Goal: Information Seeking & Learning: Learn about a topic

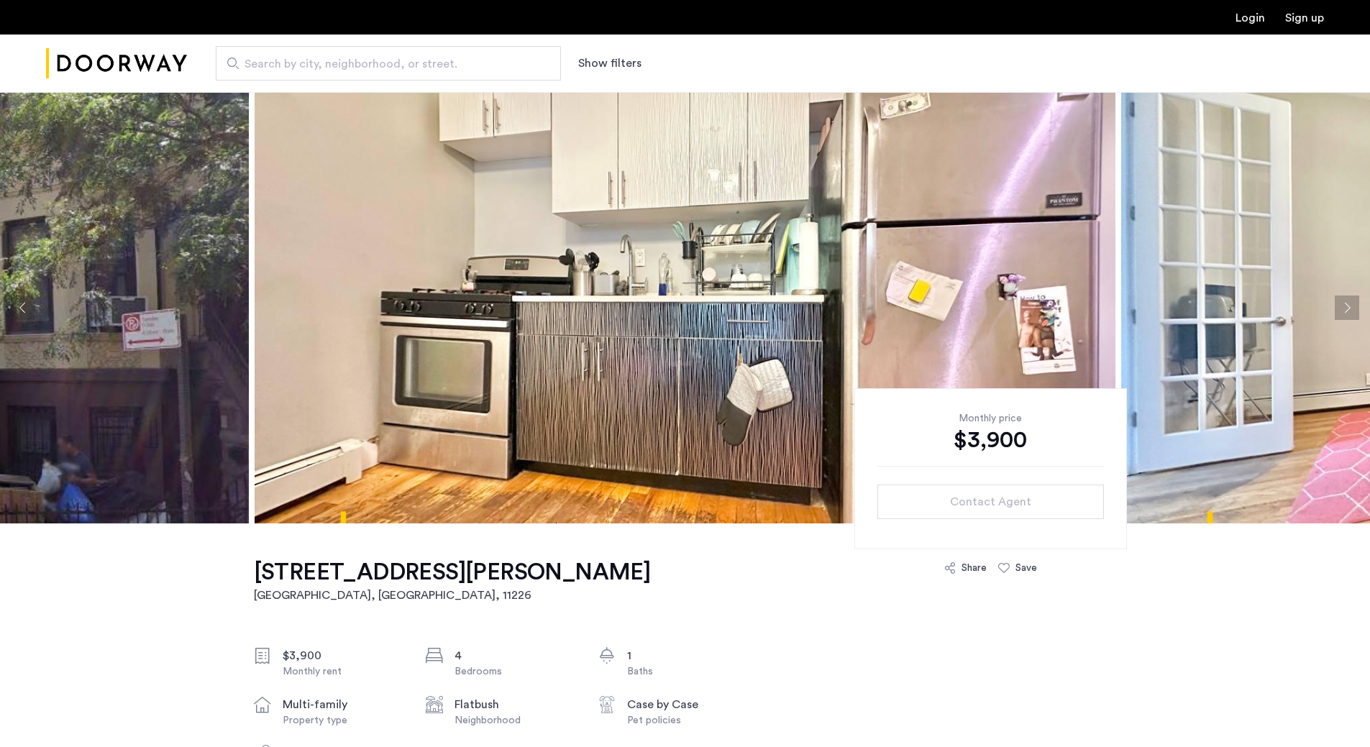
click at [1355, 311] on button "Next apartment" at bounding box center [1347, 308] width 24 height 24
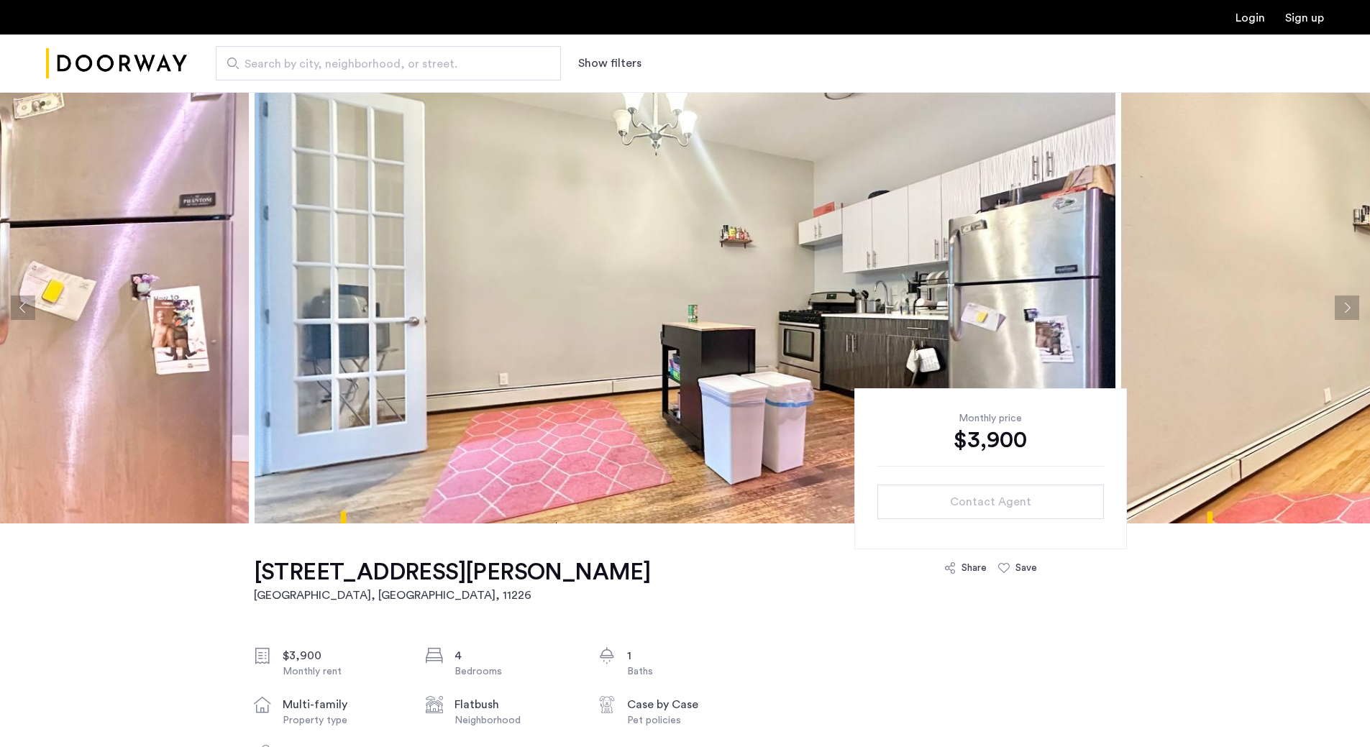
click at [1355, 311] on button "Next apartment" at bounding box center [1347, 308] width 24 height 24
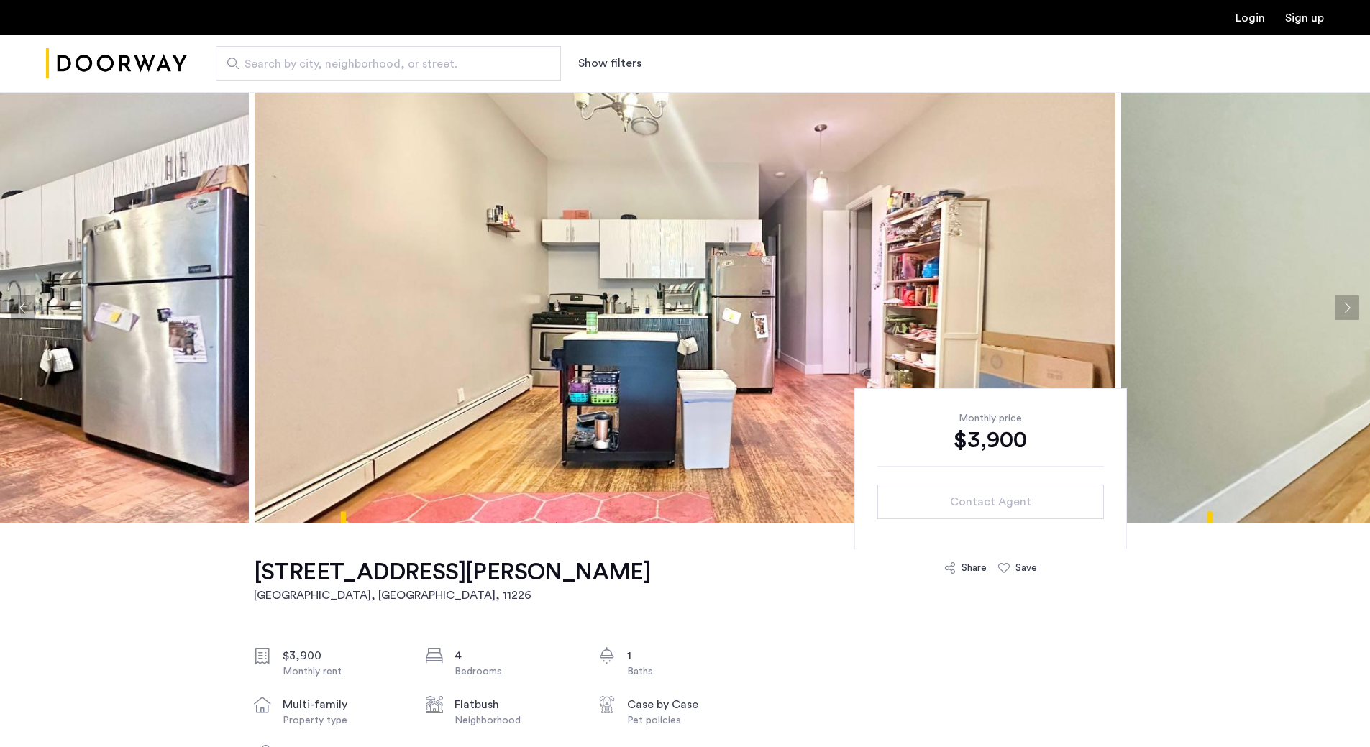
click at [1355, 311] on button "Next apartment" at bounding box center [1347, 308] width 24 height 24
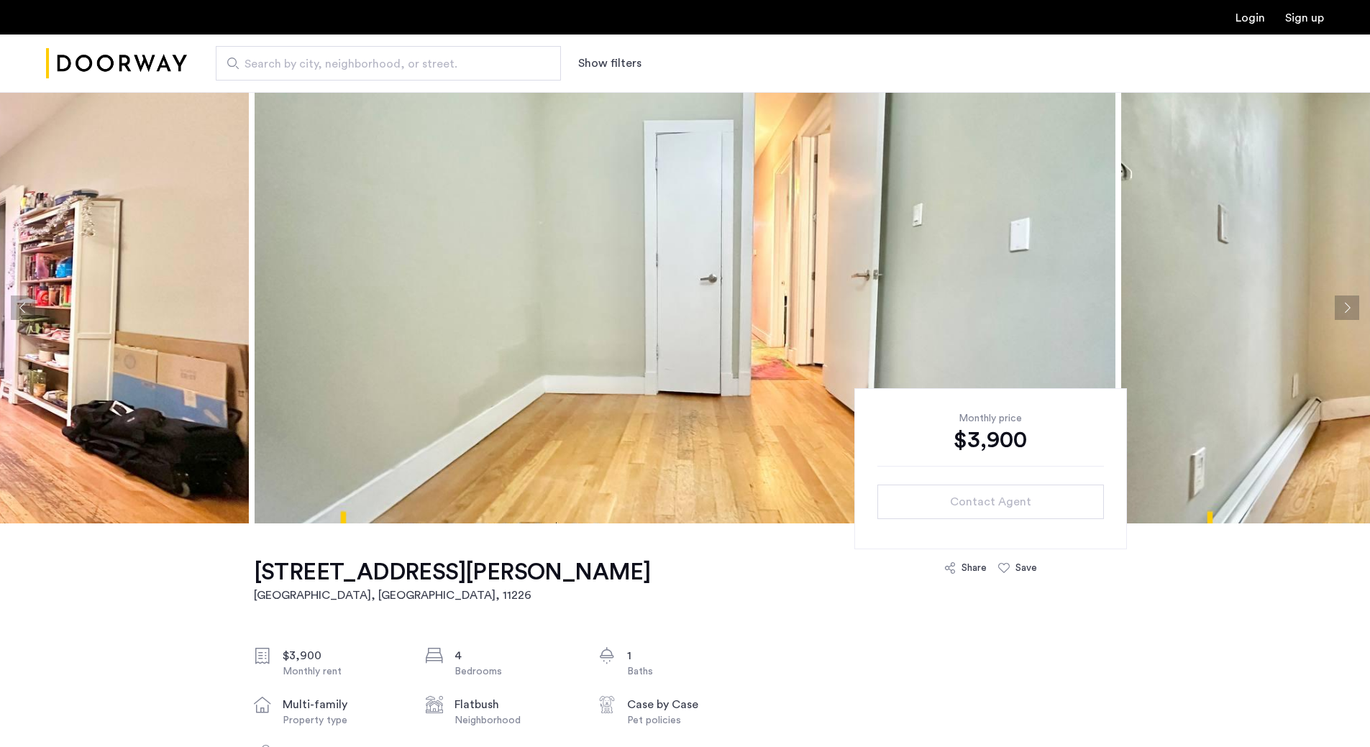
click at [1354, 319] on button "Next apartment" at bounding box center [1347, 308] width 24 height 24
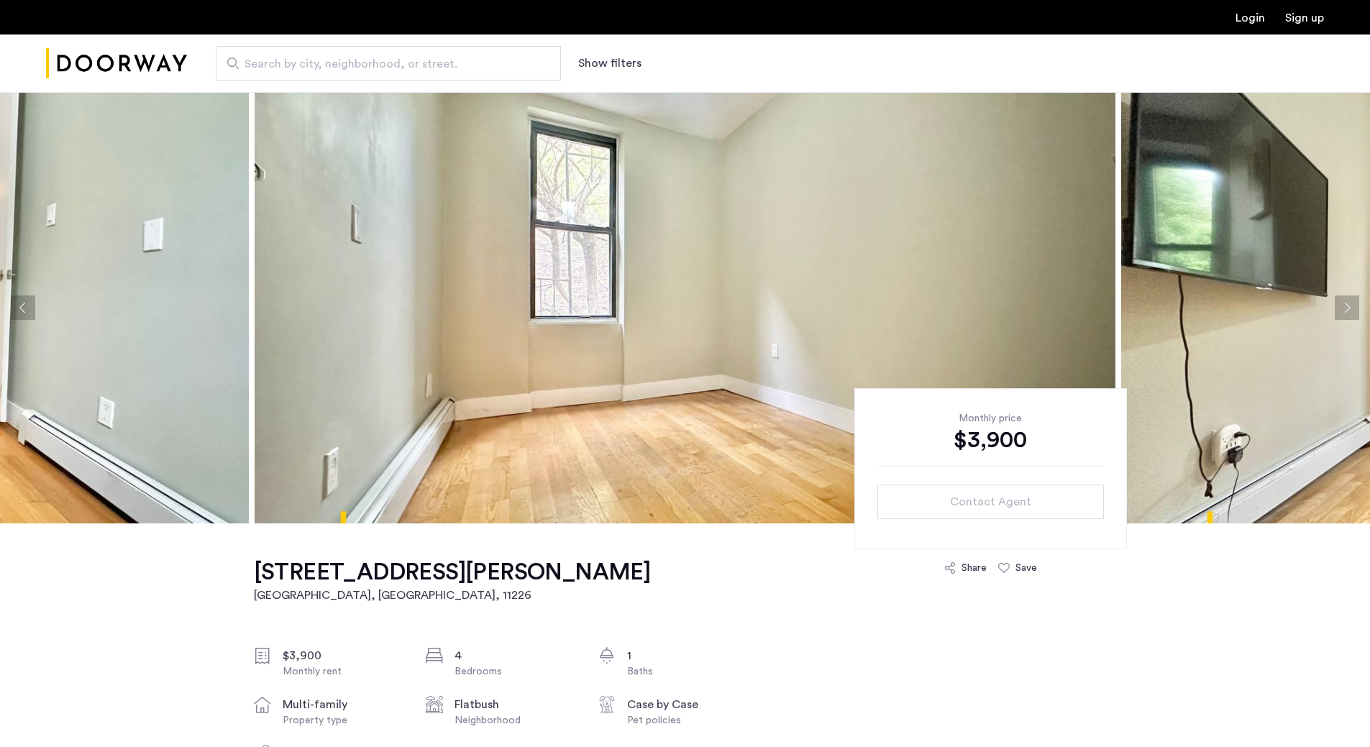
click at [1354, 317] on button "Next apartment" at bounding box center [1347, 308] width 24 height 24
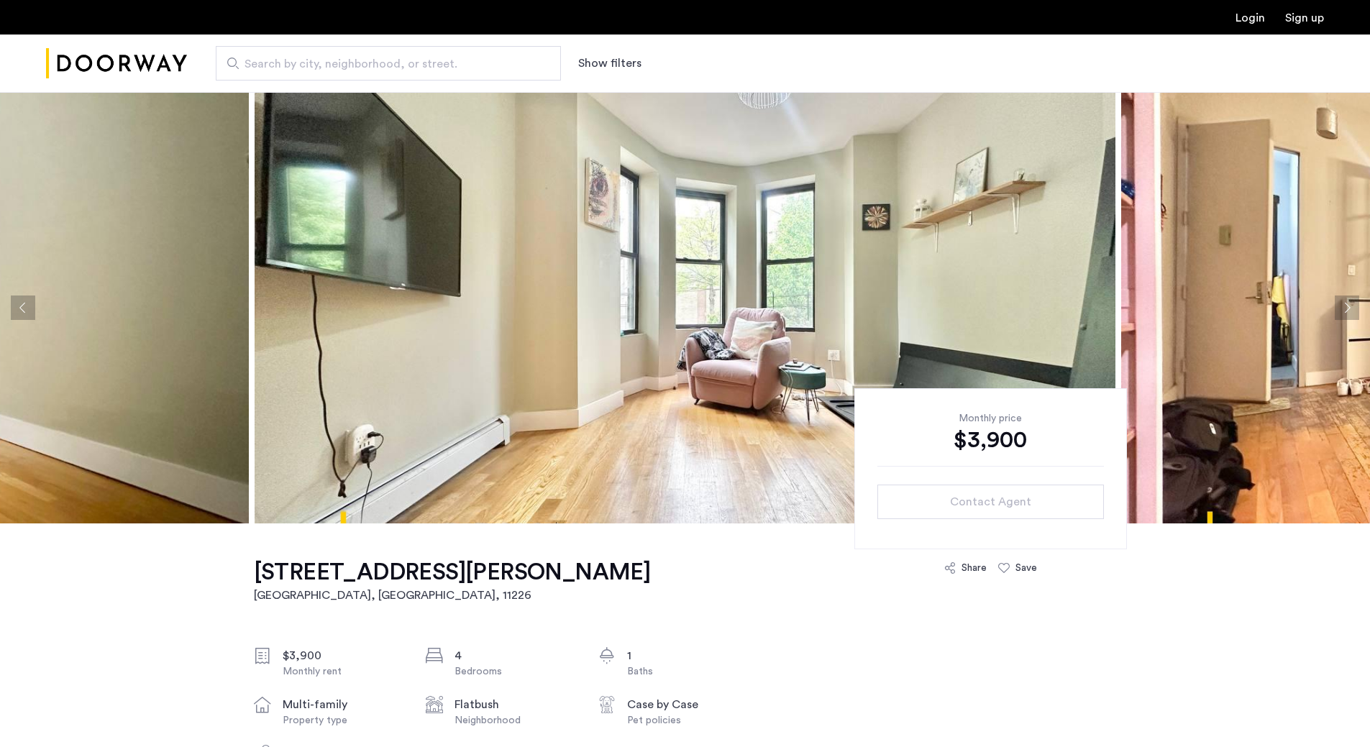
click at [1354, 317] on button "Next apartment" at bounding box center [1347, 308] width 24 height 24
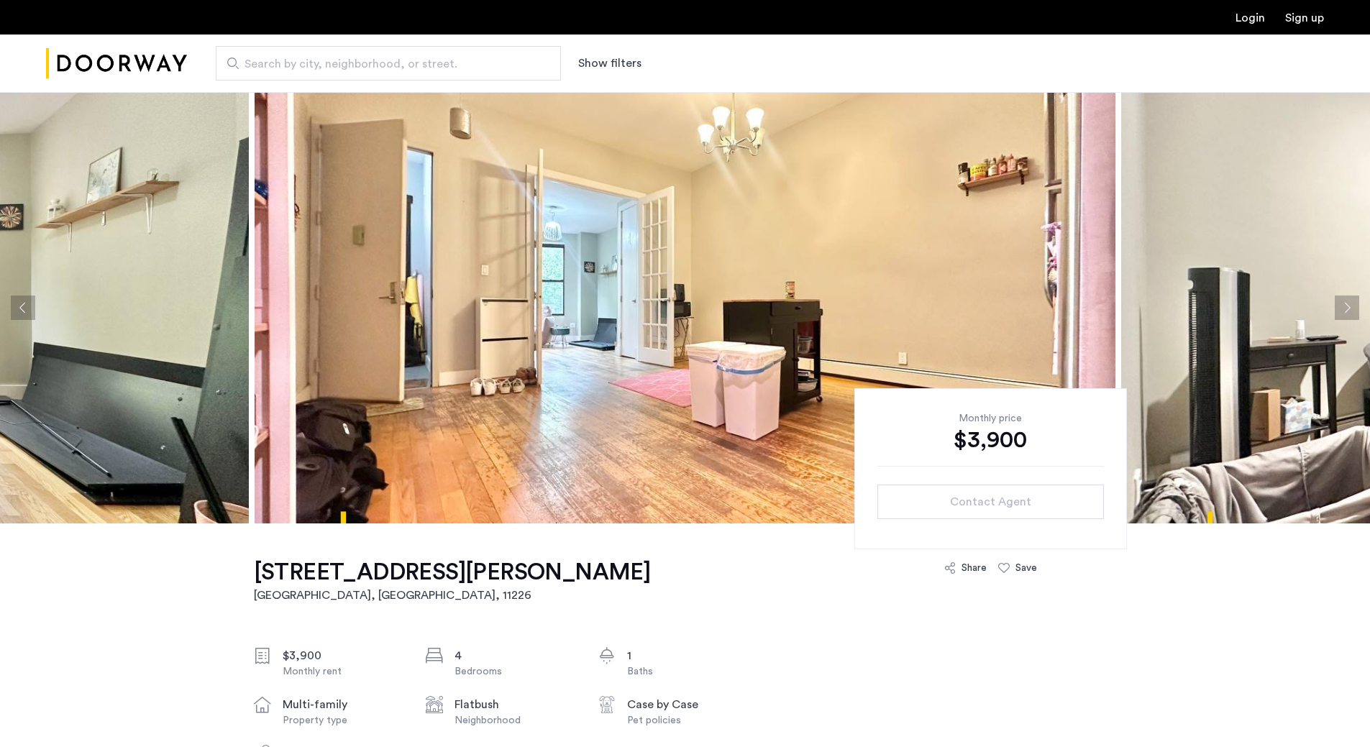
click at [1354, 317] on button "Next apartment" at bounding box center [1347, 308] width 24 height 24
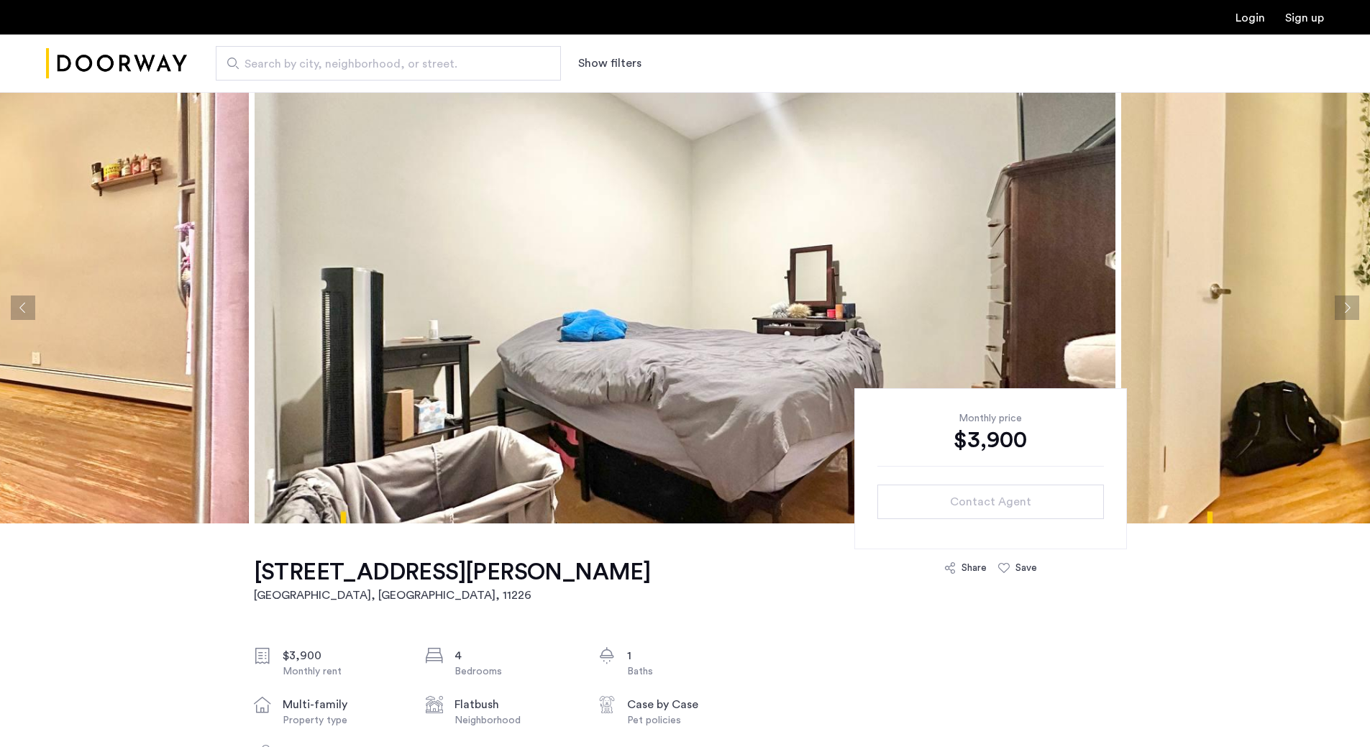
click at [1354, 317] on button "Next apartment" at bounding box center [1347, 308] width 24 height 24
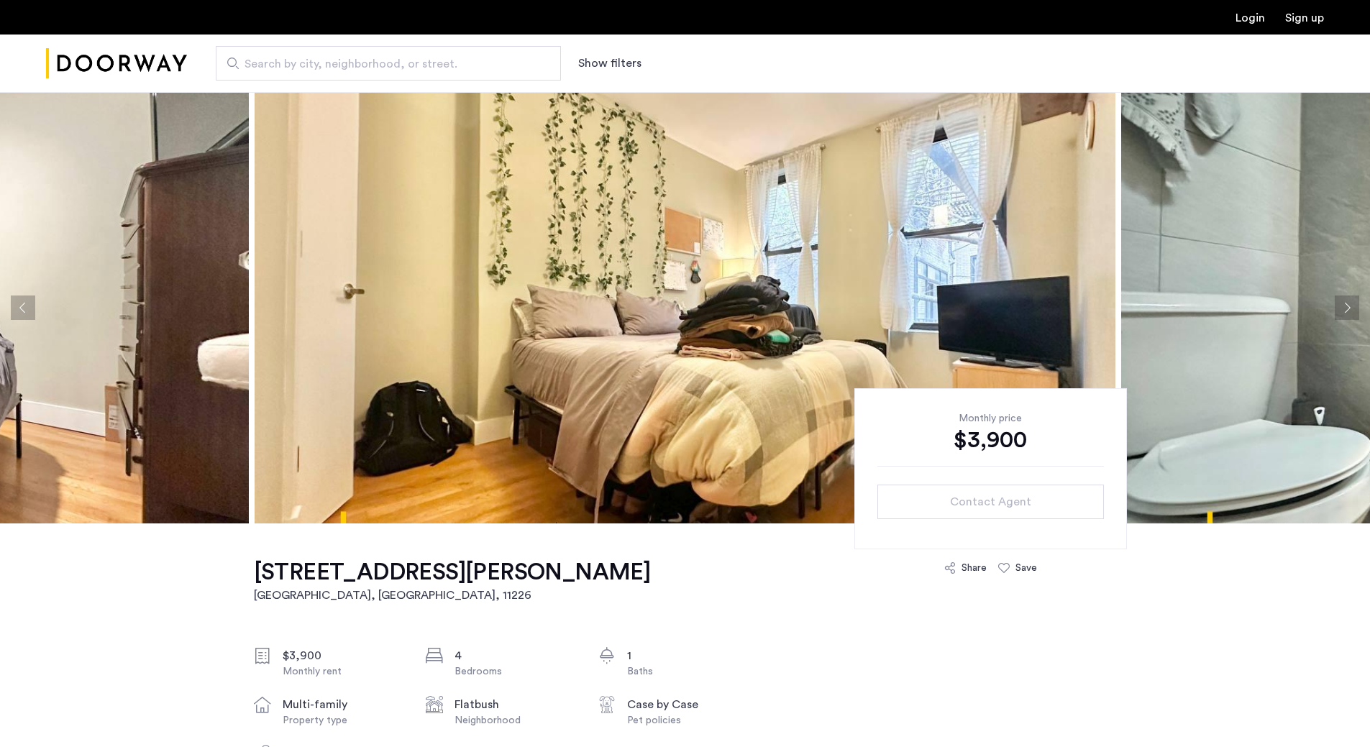
click at [1354, 317] on button "Next apartment" at bounding box center [1347, 308] width 24 height 24
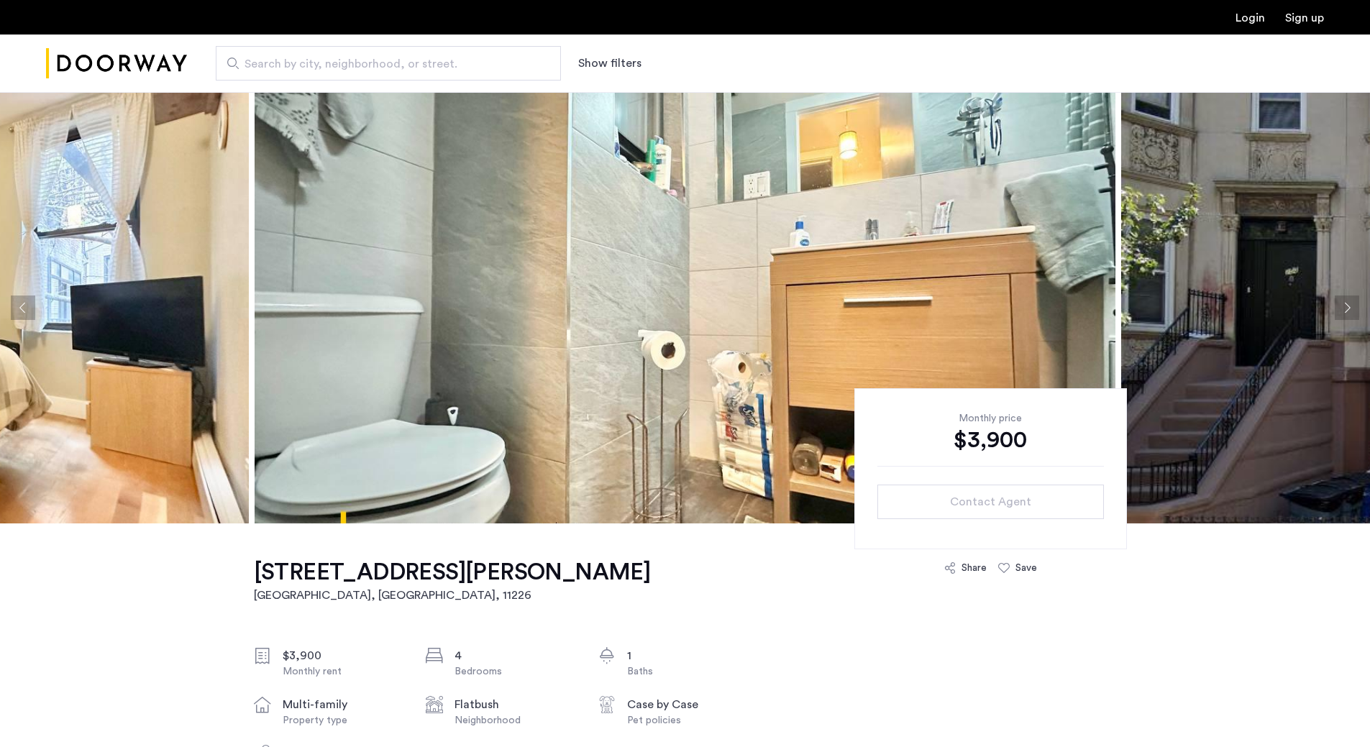
click at [32, 296] on button "Previous apartment" at bounding box center [23, 308] width 24 height 24
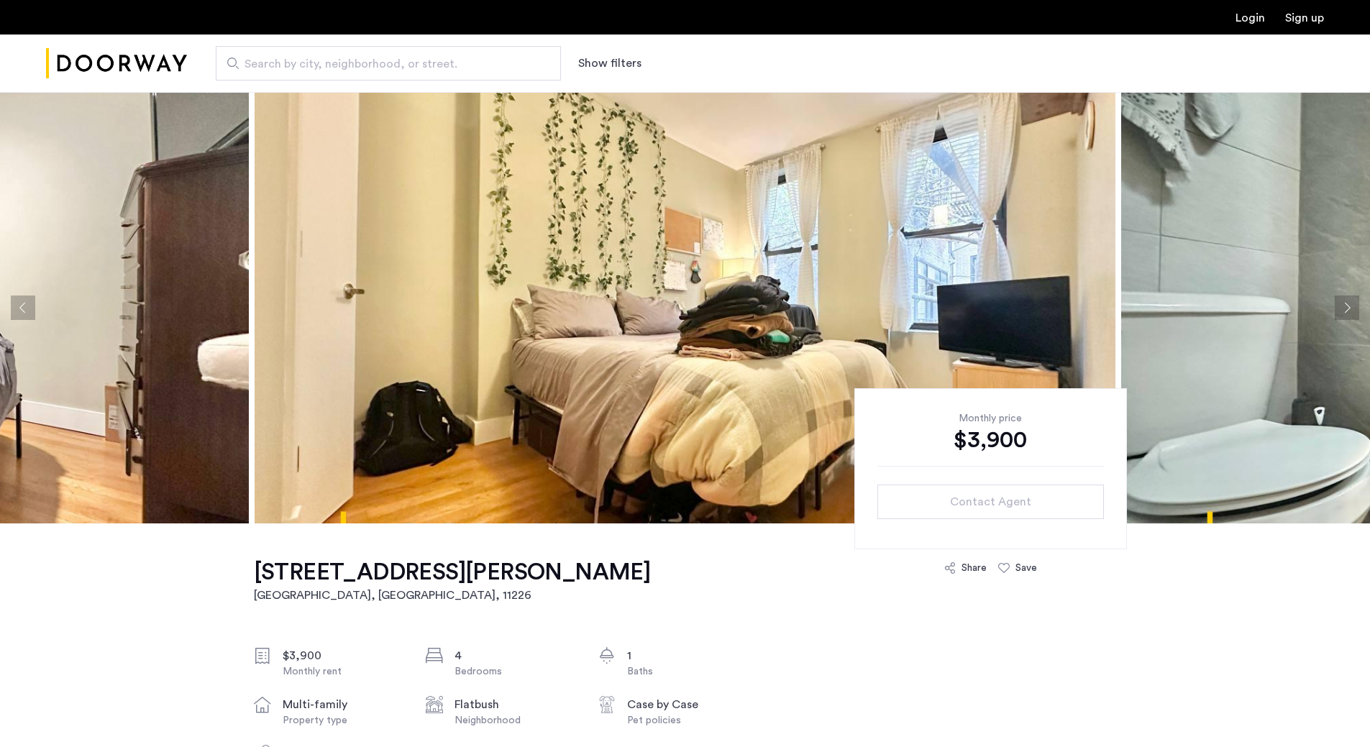
click at [1351, 299] on button "Next apartment" at bounding box center [1347, 308] width 24 height 24
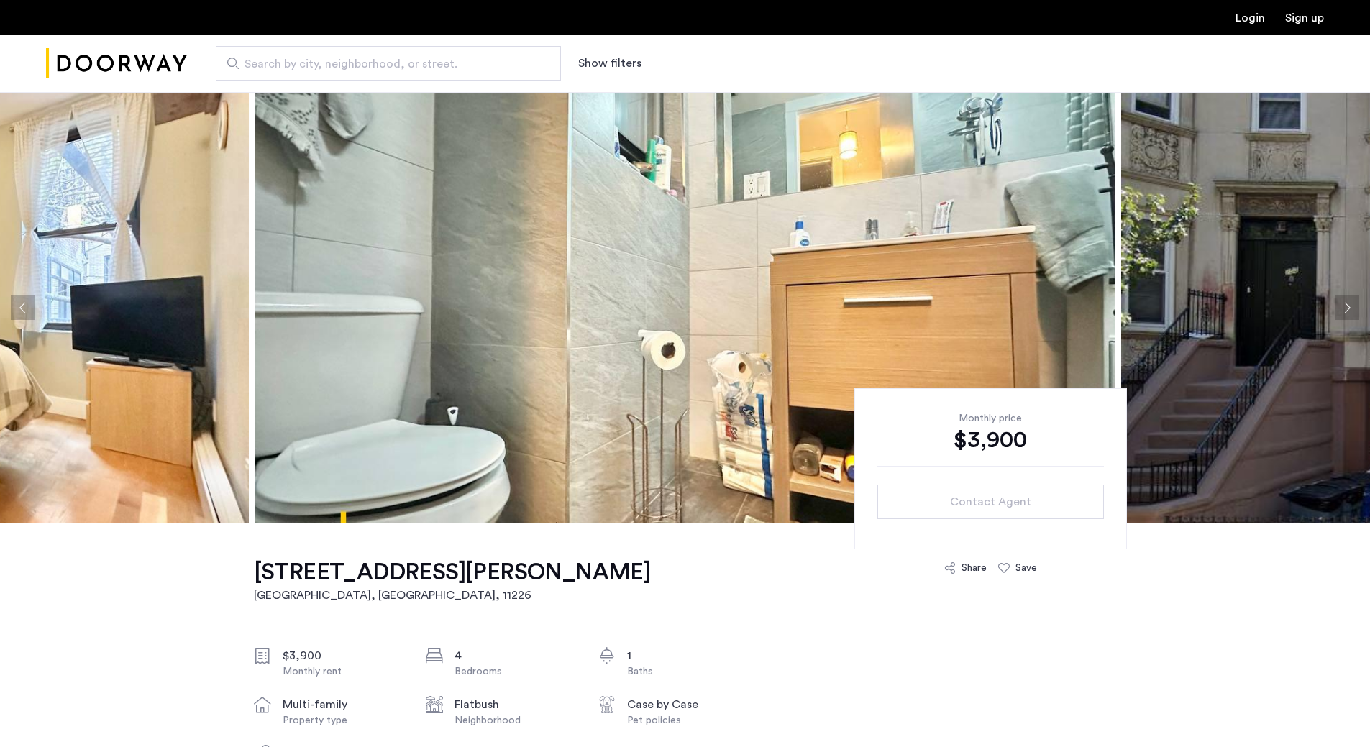
click at [1351, 299] on button "Next apartment" at bounding box center [1347, 308] width 24 height 24
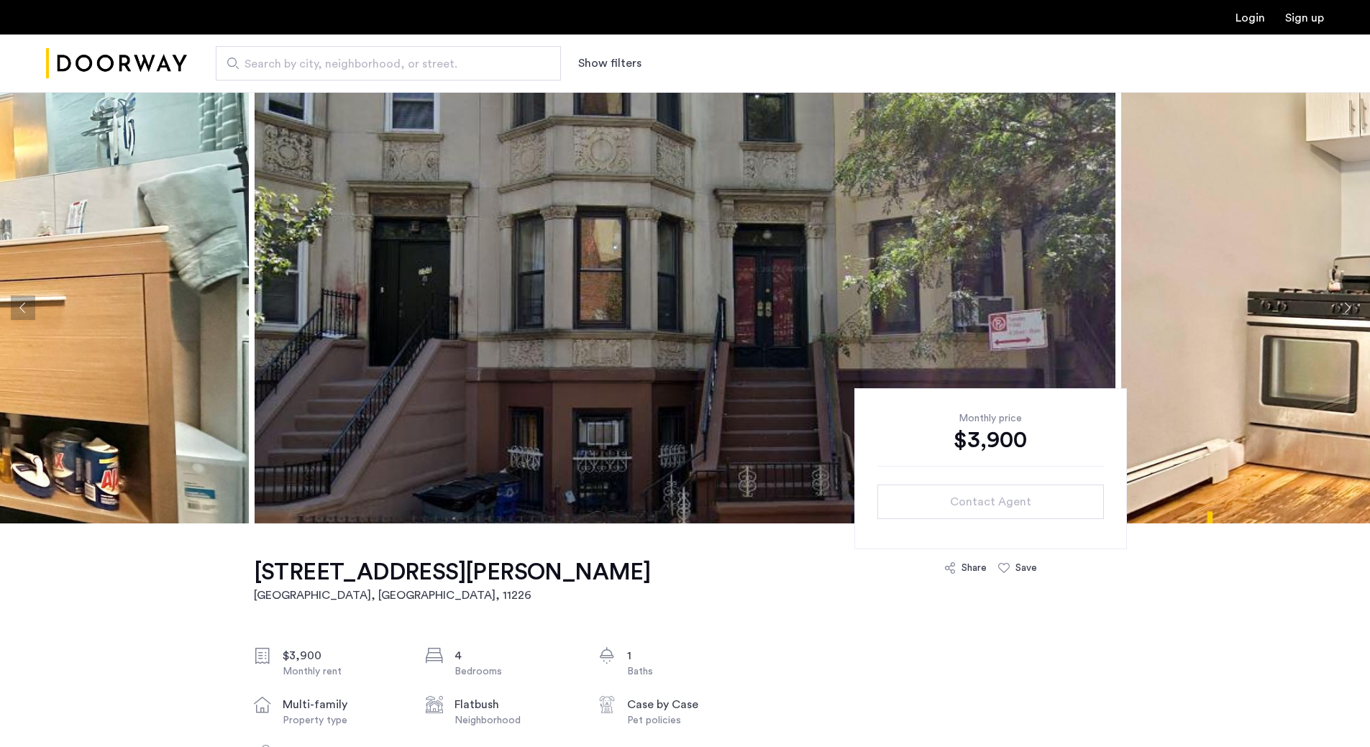
click at [1351, 299] on button "Next apartment" at bounding box center [1347, 308] width 24 height 24
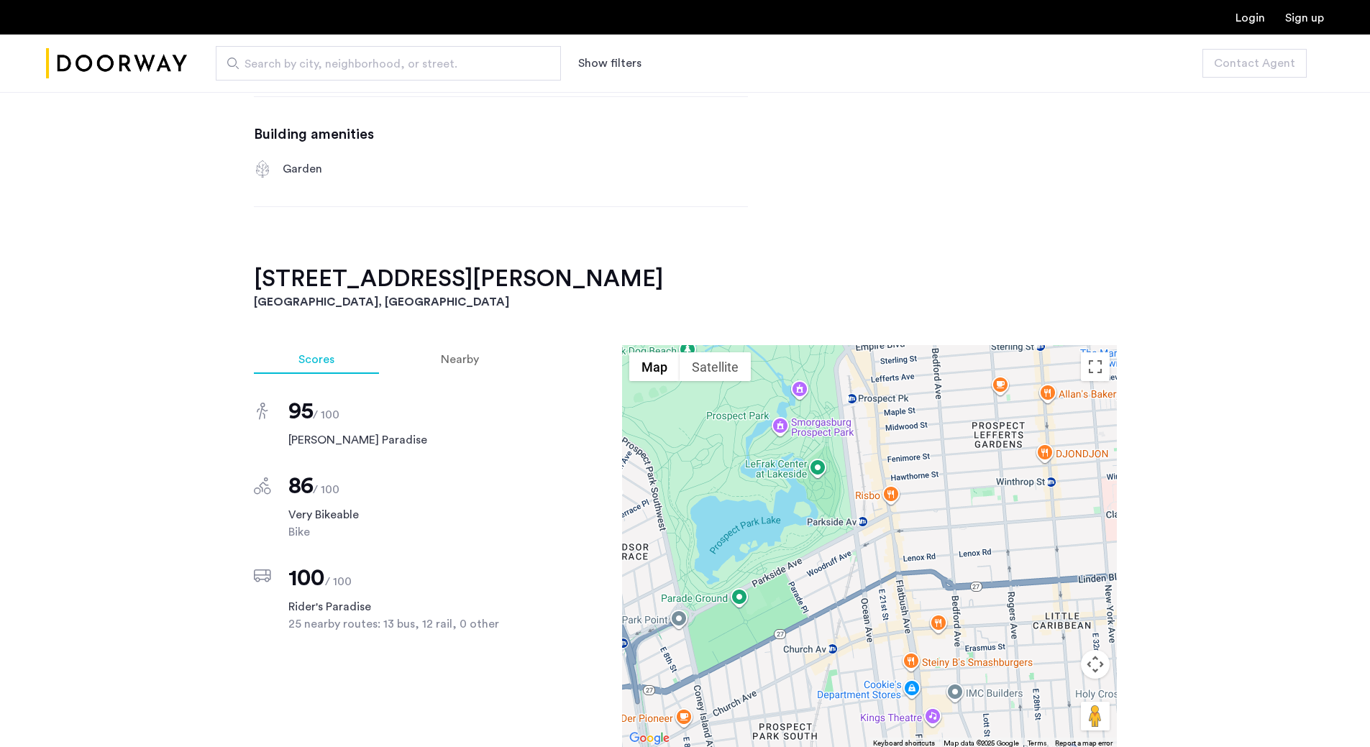
scroll to position [1151, 0]
